Goal: Check status: Check status

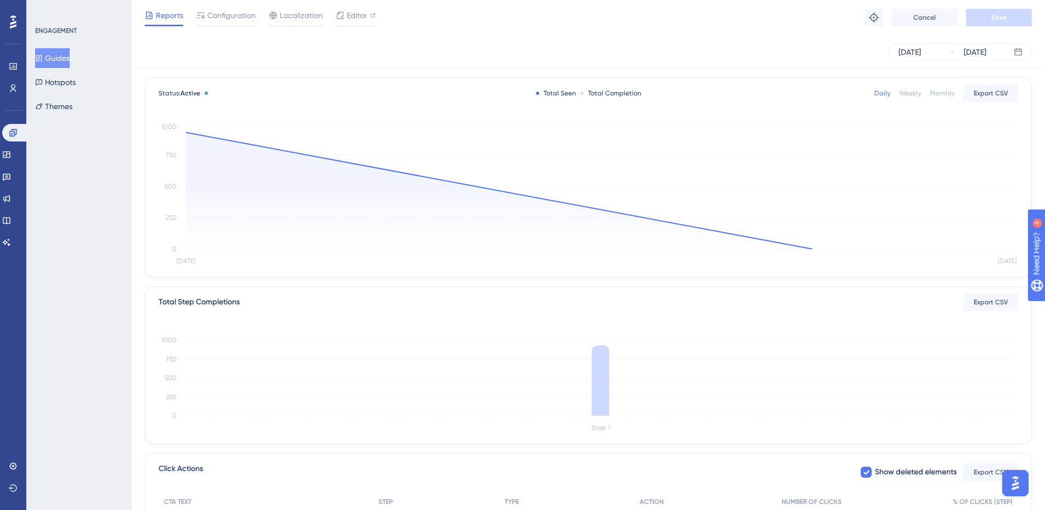
scroll to position [50, 0]
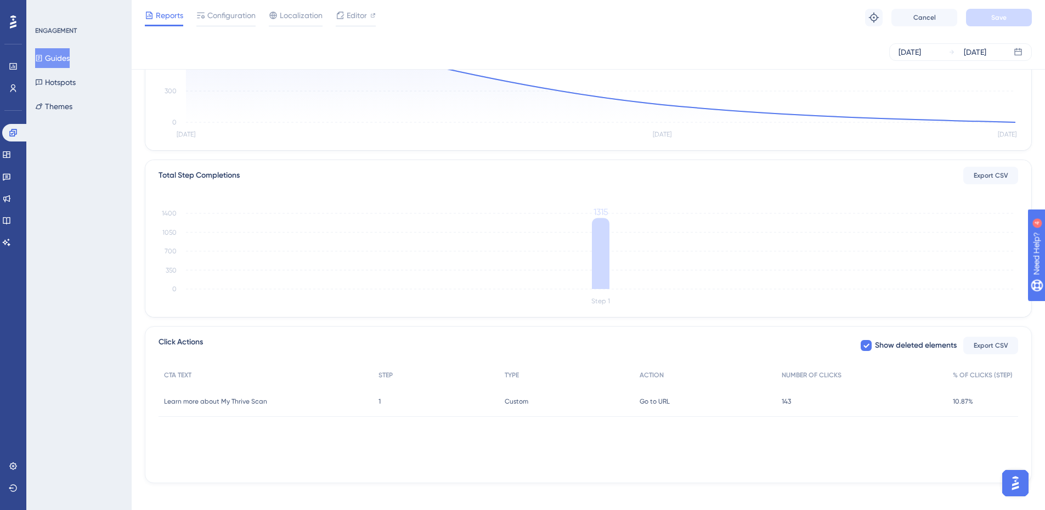
scroll to position [185, 0]
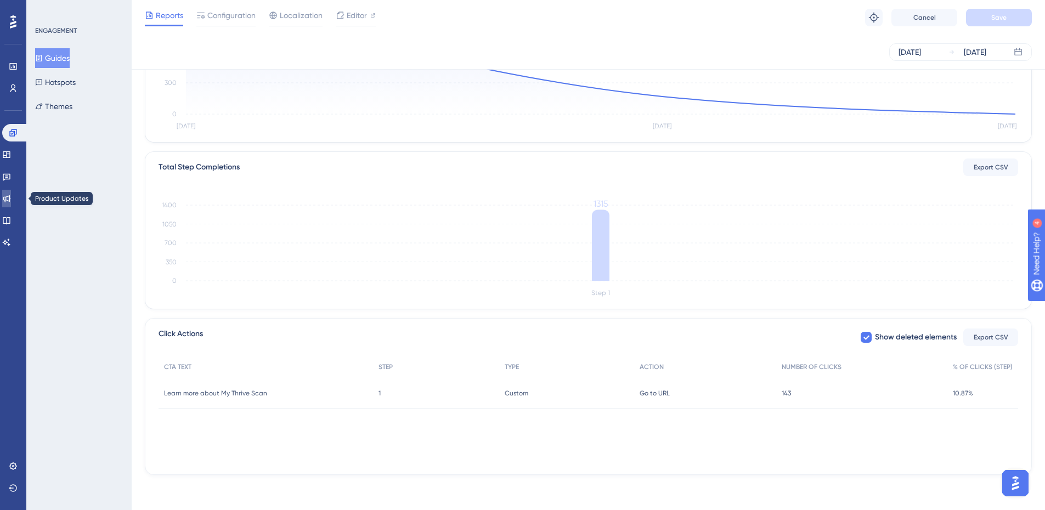
drag, startPoint x: 12, startPoint y: 193, endPoint x: 29, endPoint y: 178, distance: 22.6
click at [11, 193] on link at bounding box center [6, 199] width 9 height 18
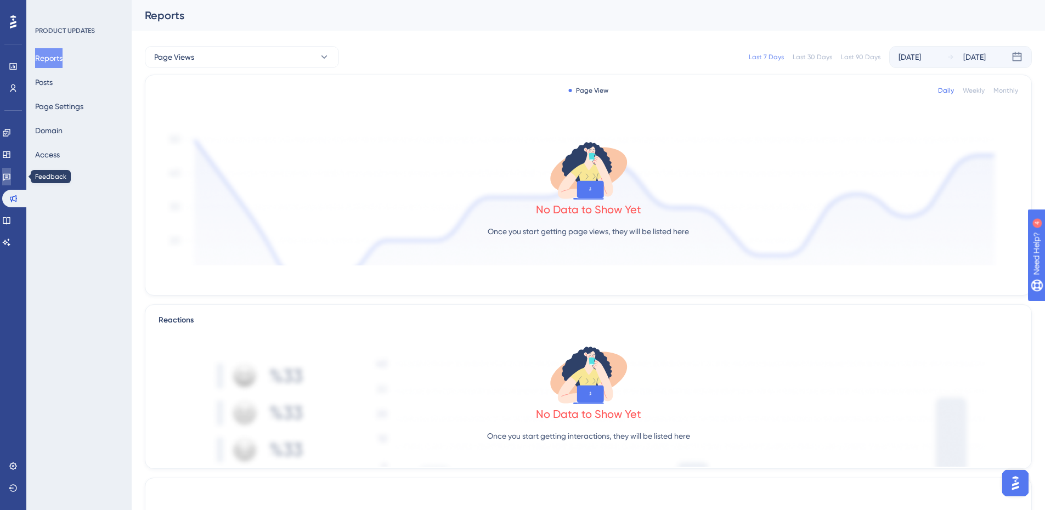
click at [11, 175] on icon at bounding box center [6, 176] width 9 height 9
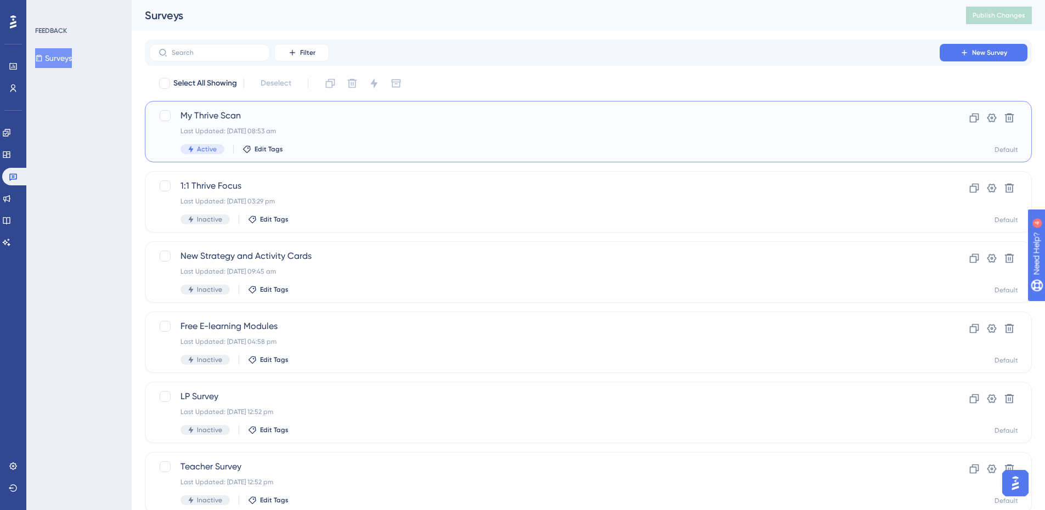
click at [263, 118] on span "My Thrive Scan" at bounding box center [545, 115] width 728 height 13
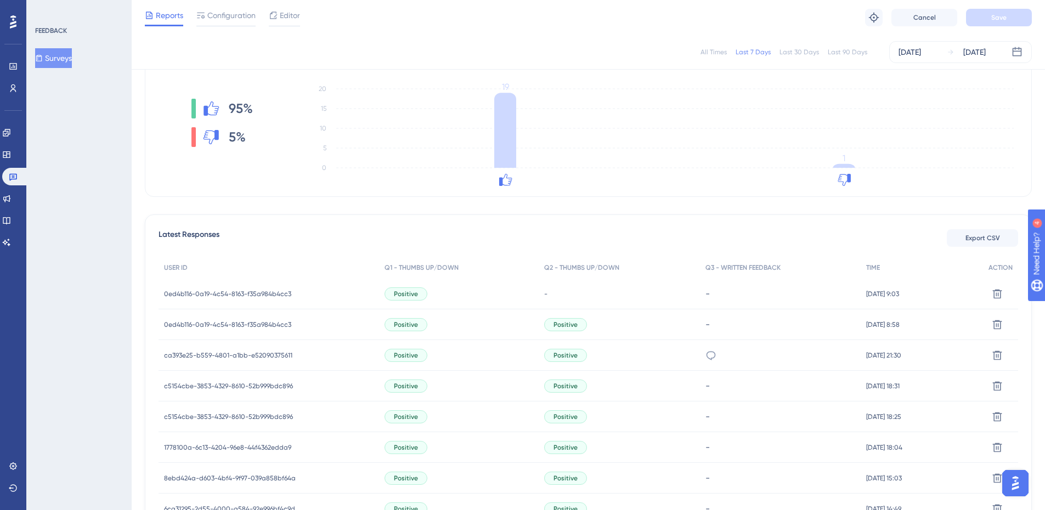
scroll to position [110, 0]
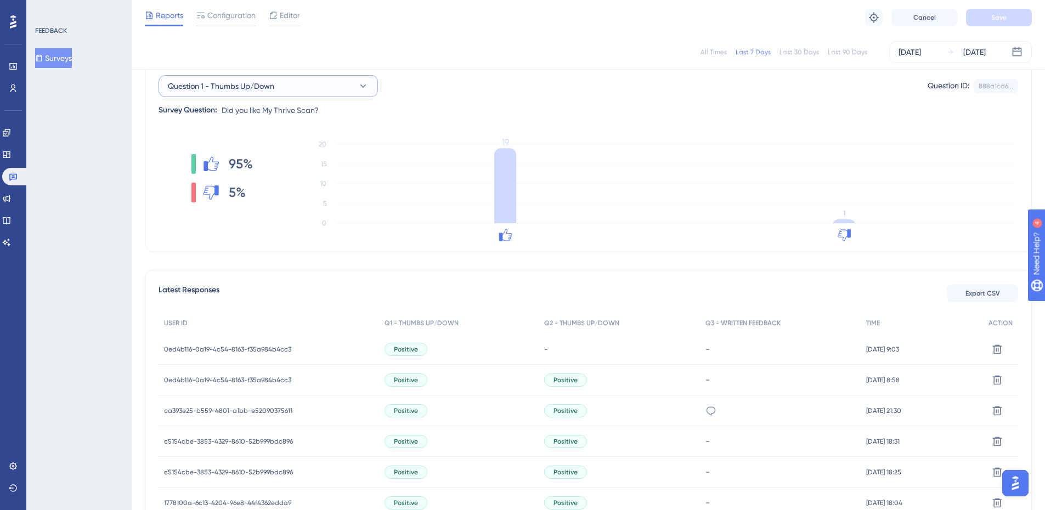
click at [316, 89] on button "Question 1 - Thumbs Up/Down" at bounding box center [269, 86] width 220 height 22
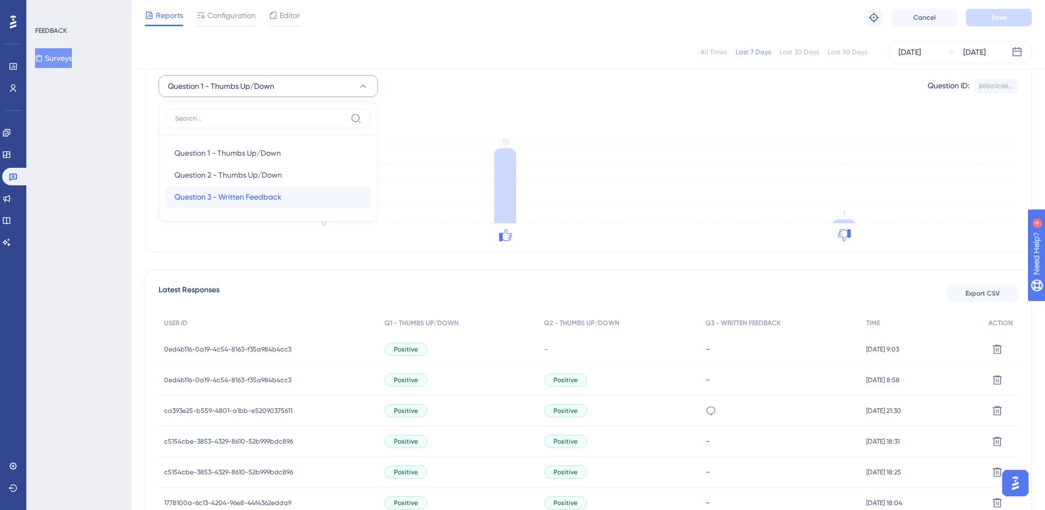
click at [244, 197] on span "Question 3 - Written Feedback" at bounding box center [228, 196] width 107 height 13
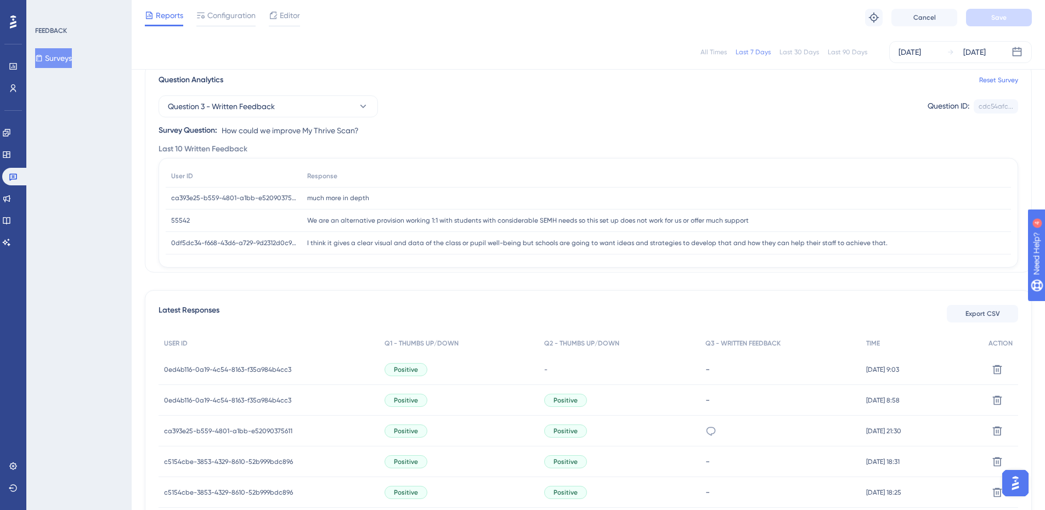
scroll to position [83, 0]
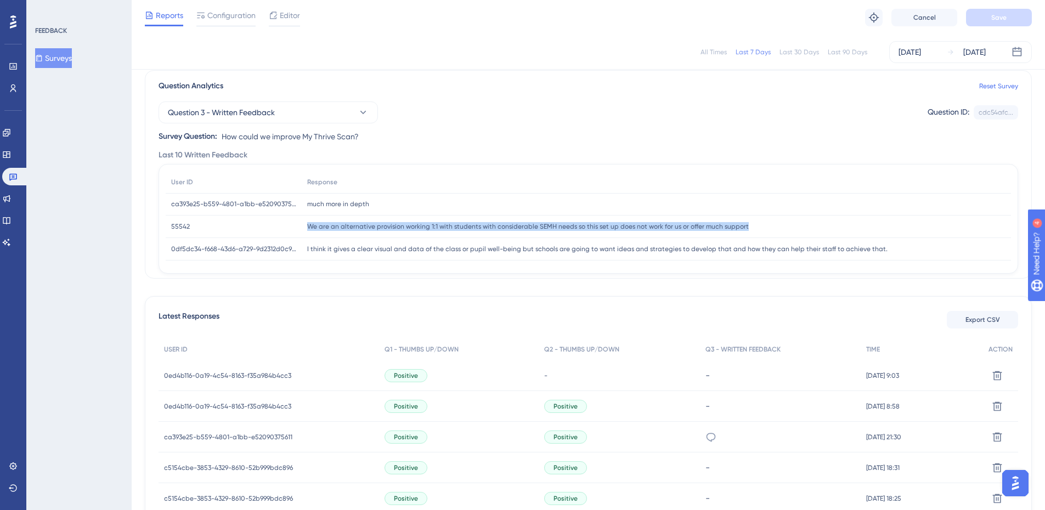
drag, startPoint x: 308, startPoint y: 225, endPoint x: 744, endPoint y: 222, distance: 436.3
click at [744, 222] on div "We are an alternative provision working 1:1 with students with considerable SEM…" at bounding box center [657, 227] width 710 height 22
copy span "We are an alternative provision working 1:1 with students with considerable SEM…"
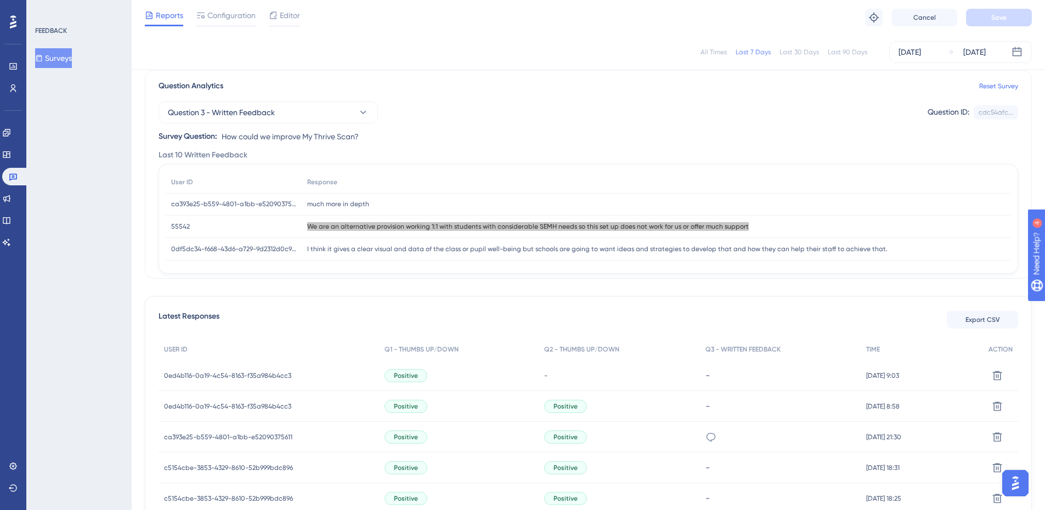
scroll to position [29, 0]
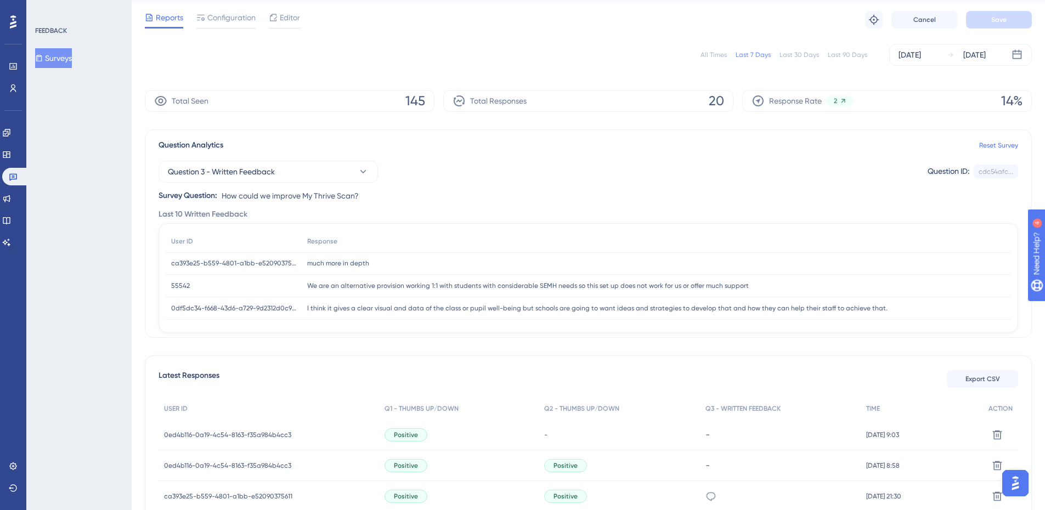
click at [19, 500] on div "Performance Users Engagement Widgets Feedback Product Updates Knowledge Base AI…" at bounding box center [13, 255] width 26 height 510
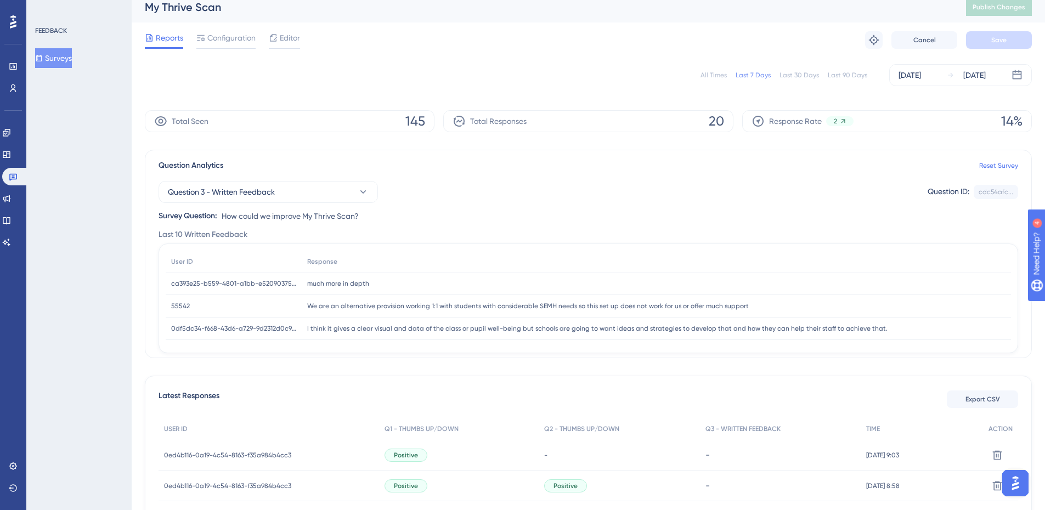
scroll to position [0, 0]
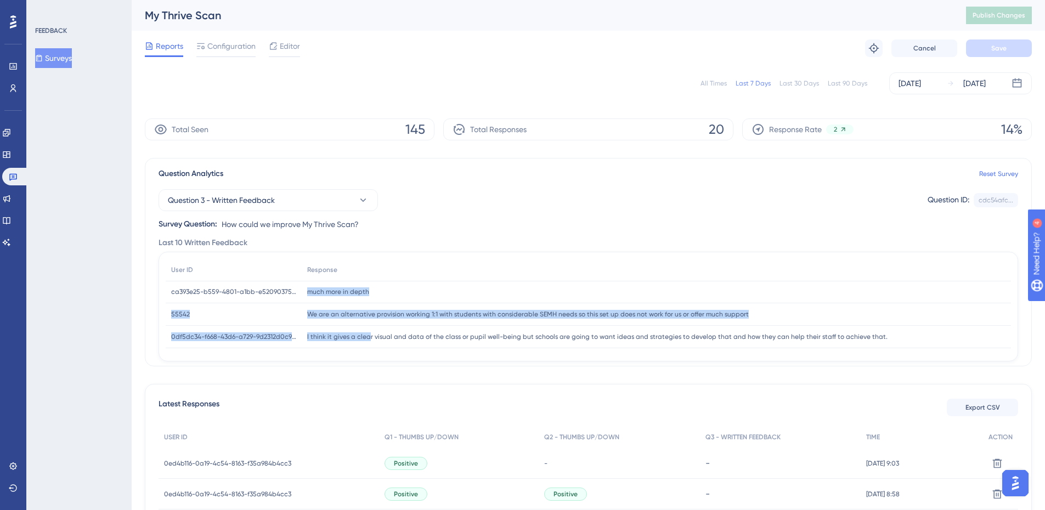
drag, startPoint x: 308, startPoint y: 291, endPoint x: 367, endPoint y: 341, distance: 77.9
click at [367, 341] on div "User ID Response ca393e25-b559-4801-a1bb-e52090375611 ca393e25-b559-4801-a1bb-e…" at bounding box center [589, 326] width 846 height 134
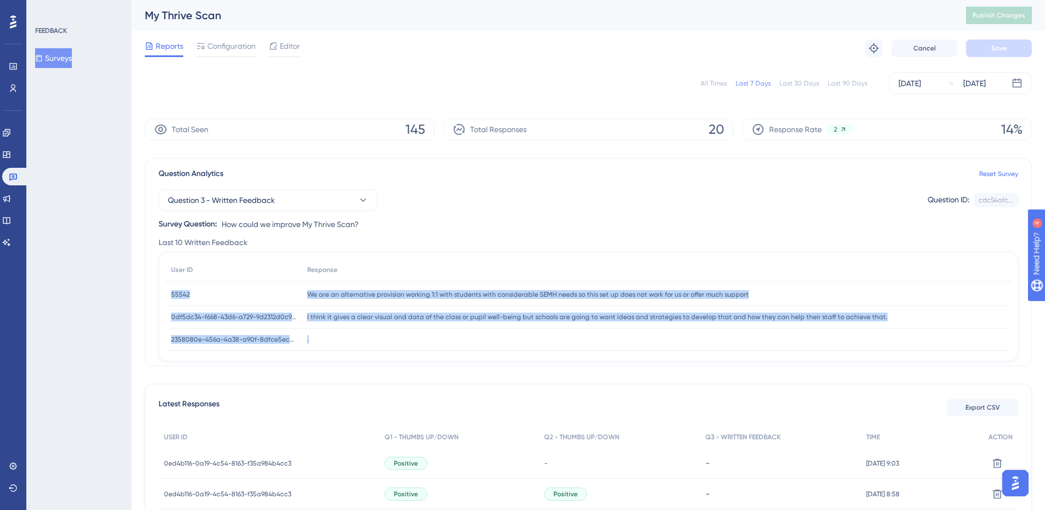
scroll to position [52, 0]
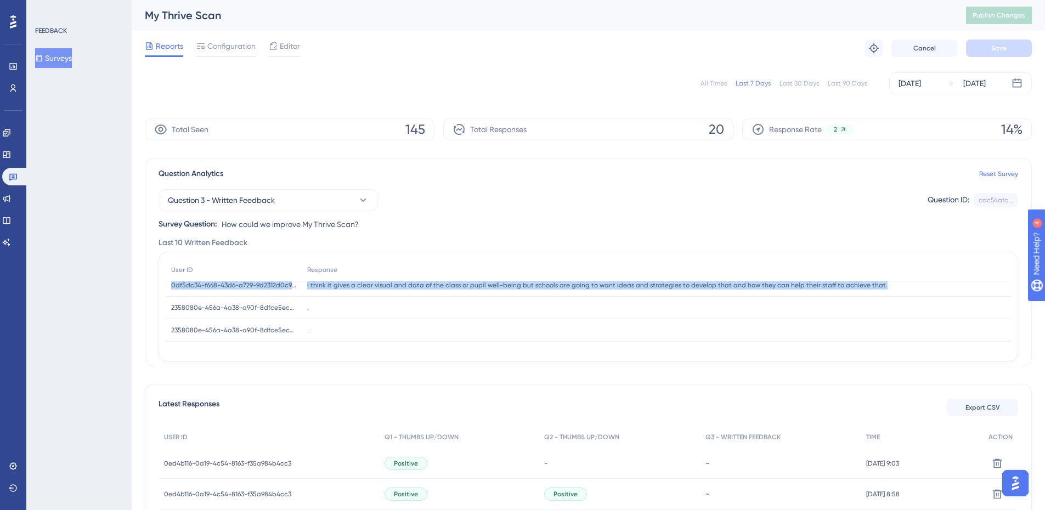
drag, startPoint x: 170, startPoint y: 292, endPoint x: 895, endPoint y: 291, distance: 725.5
click at [895, 291] on div "User ID Response ca393e25-b559-4801-a1bb-e52090375611 ca393e25-b559-4801-a1bb-e…" at bounding box center [589, 274] width 846 height 134
copy div "ca393e25-b559-4801-a1bb-e52090375611 ca393e25-b559-4801-a1bb-e52090375611 much …"
